Goal: Check status: Check status

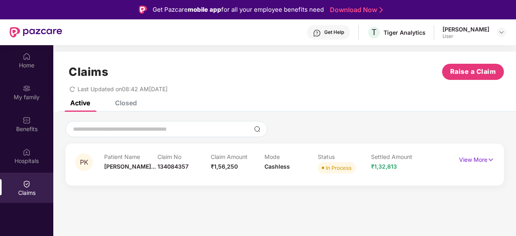
scroll to position [45, 0]
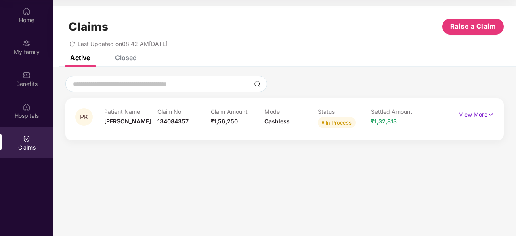
click at [123, 57] on div "Closed" at bounding box center [126, 58] width 22 height 8
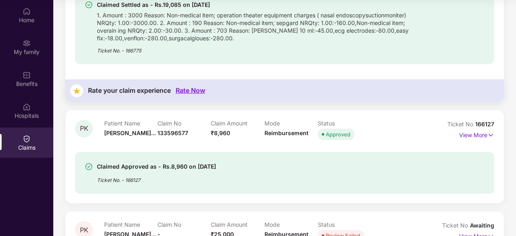
scroll to position [268, 0]
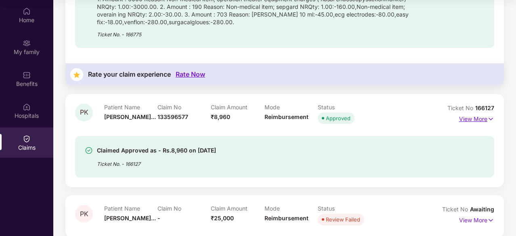
click at [464, 119] on p "View More" at bounding box center [476, 118] width 35 height 11
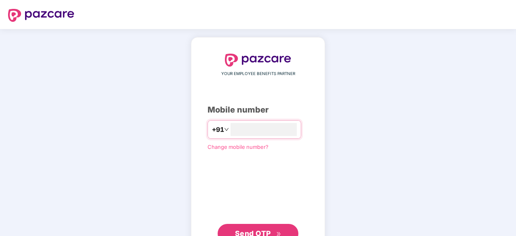
type input "**********"
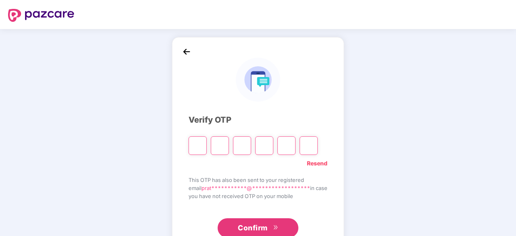
paste input "*"
type input "*"
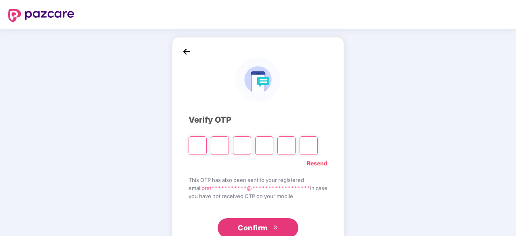
type input "*"
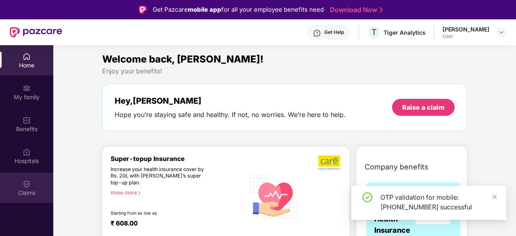
click at [30, 182] on img at bounding box center [27, 184] width 8 height 8
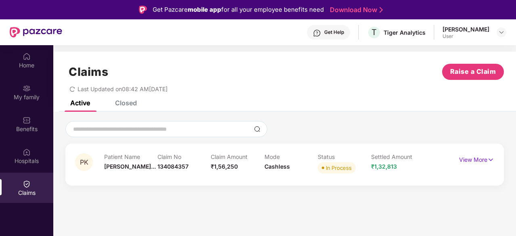
scroll to position [45, 0]
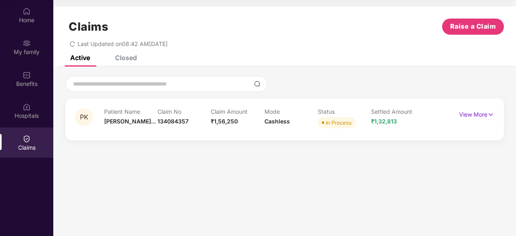
click at [127, 54] on div "Claims Raise a Claim Last Updated on 08:42 AM[DATE]" at bounding box center [284, 30] width 462 height 49
click at [127, 61] on div "Closed" at bounding box center [126, 58] width 22 height 8
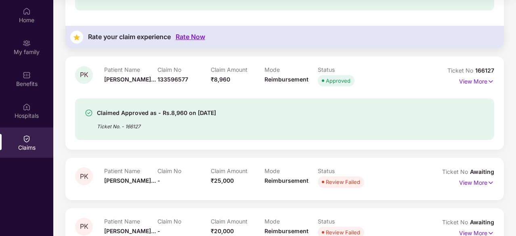
scroll to position [308, 0]
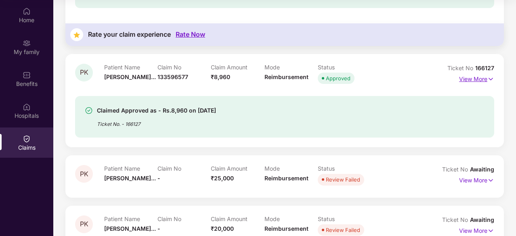
click at [476, 78] on p "View More" at bounding box center [476, 78] width 35 height 11
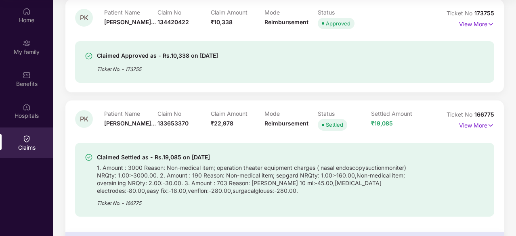
scroll to position [0, 0]
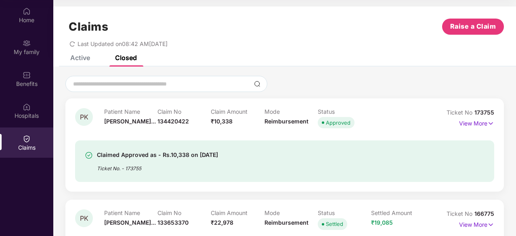
click at [77, 59] on div "Active" at bounding box center [80, 58] width 20 height 8
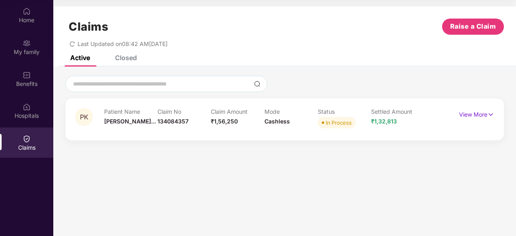
click at [121, 59] on div "Closed" at bounding box center [126, 58] width 22 height 8
